Goal: Check status: Check status

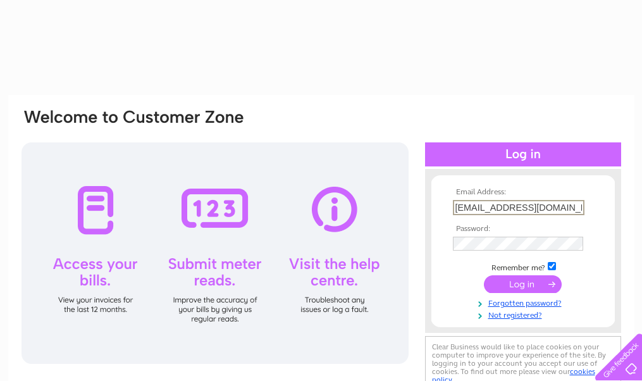
click at [505, 213] on input "trixibell1@hotmail.com" at bounding box center [519, 207] width 132 height 15
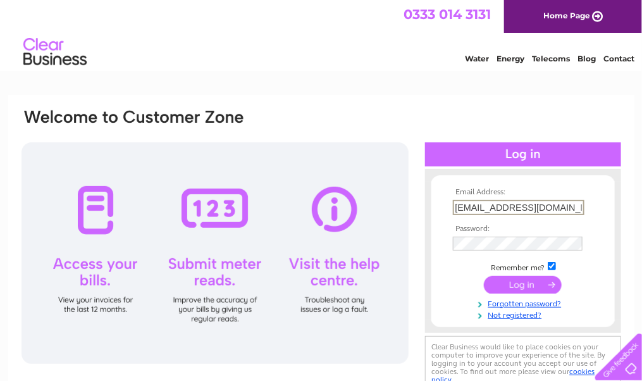
click at [456, 270] on tbody "Email Address: trixibell1@hotmail.com Password: Remember me?" at bounding box center [523, 254] width 147 height 132
click at [530, 278] on input "submit" at bounding box center [523, 284] width 78 height 18
click at [528, 281] on input "submit" at bounding box center [523, 284] width 78 height 18
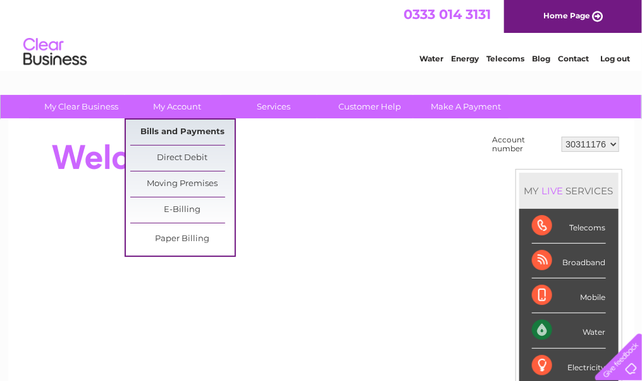
click at [174, 130] on link "Bills and Payments" at bounding box center [182, 132] width 104 height 25
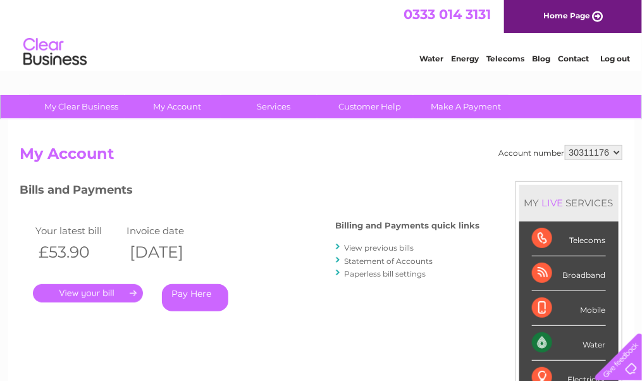
click at [378, 249] on link "View previous bills" at bounding box center [380, 247] width 70 height 9
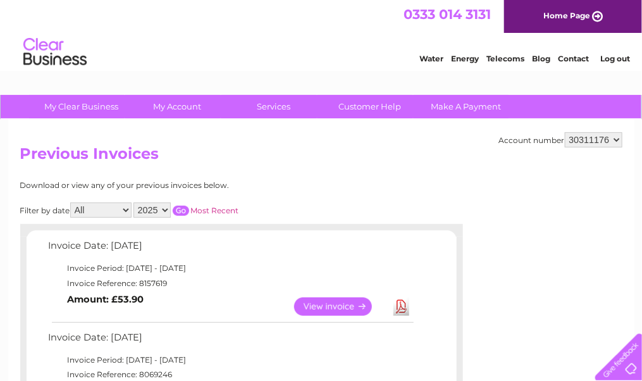
click at [333, 306] on link "View" at bounding box center [340, 306] width 93 height 18
